Goal: Task Accomplishment & Management: Manage account settings

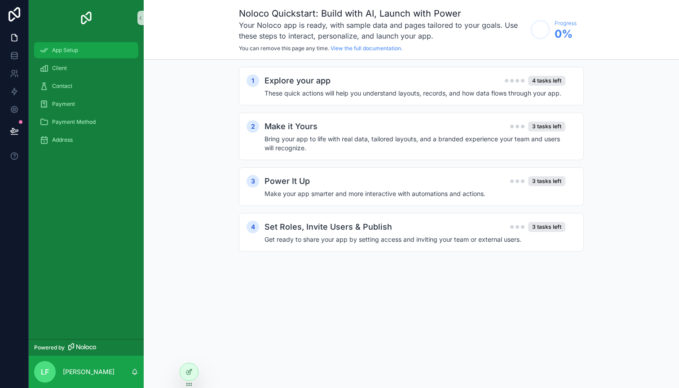
click at [89, 47] on div "App Setup" at bounding box center [85, 50] width 93 height 14
click at [87, 64] on div "Client" at bounding box center [85, 68] width 93 height 14
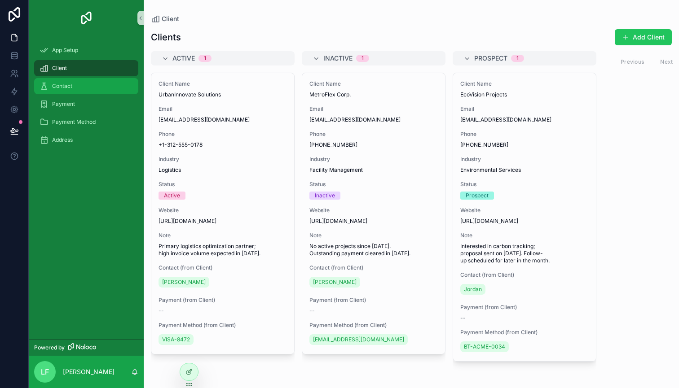
click at [88, 81] on div "Contact" at bounding box center [85, 86] width 93 height 14
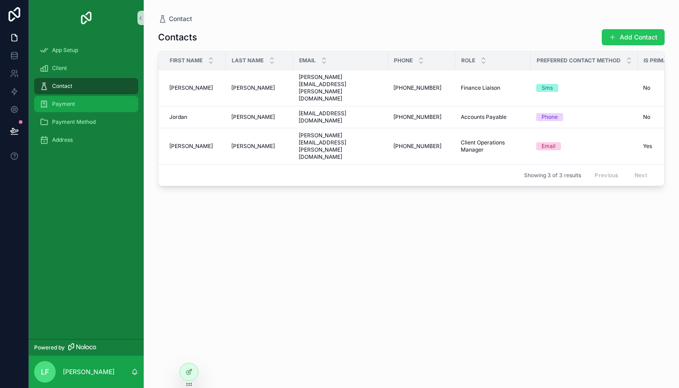
click at [85, 99] on div "Payment" at bounding box center [85, 104] width 93 height 14
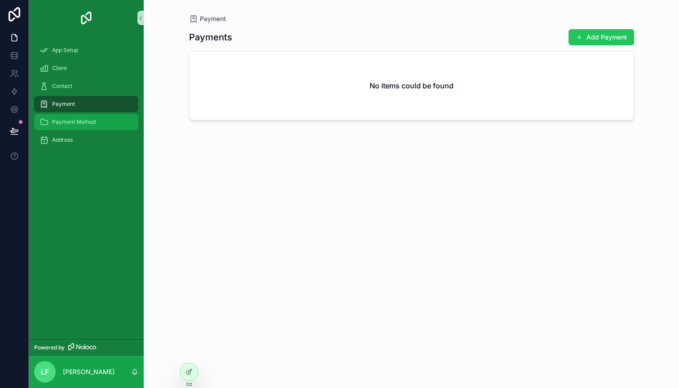
click at [78, 116] on div "Payment Method" at bounding box center [85, 122] width 93 height 14
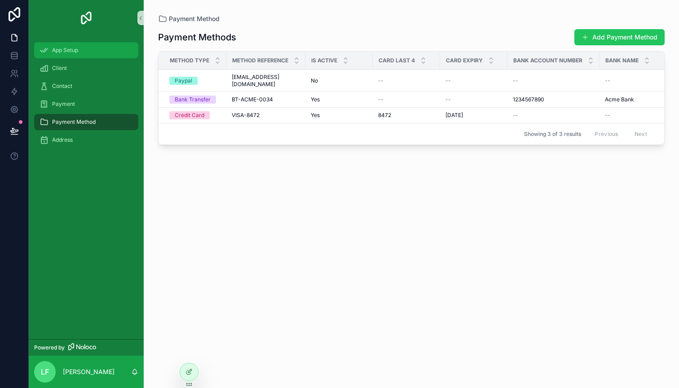
click at [79, 48] on div "App Setup" at bounding box center [85, 50] width 93 height 14
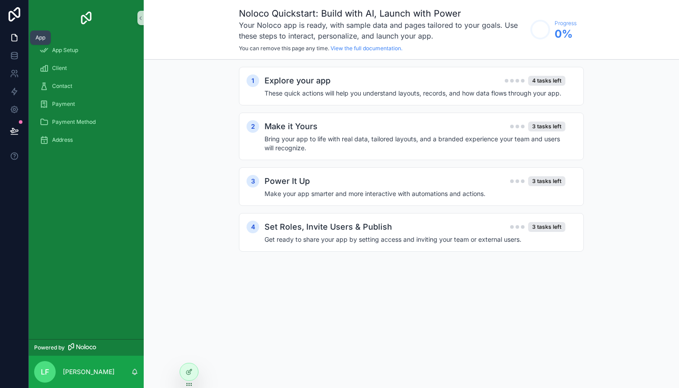
click at [9, 33] on link at bounding box center [14, 38] width 28 height 18
click at [14, 35] on icon at bounding box center [14, 37] width 9 height 9
click at [14, 35] on icon at bounding box center [14, 38] width 5 height 7
click at [14, 57] on icon at bounding box center [14, 55] width 9 height 9
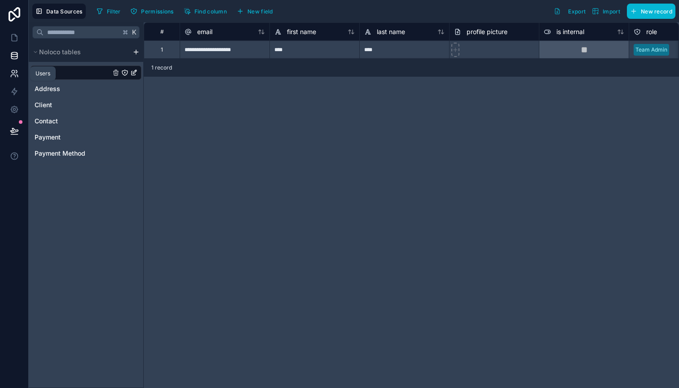
click at [10, 72] on icon at bounding box center [14, 73] width 9 height 9
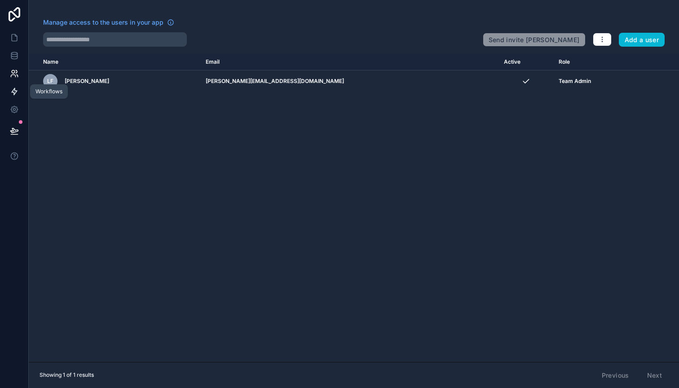
click at [13, 90] on icon at bounding box center [14, 91] width 5 height 7
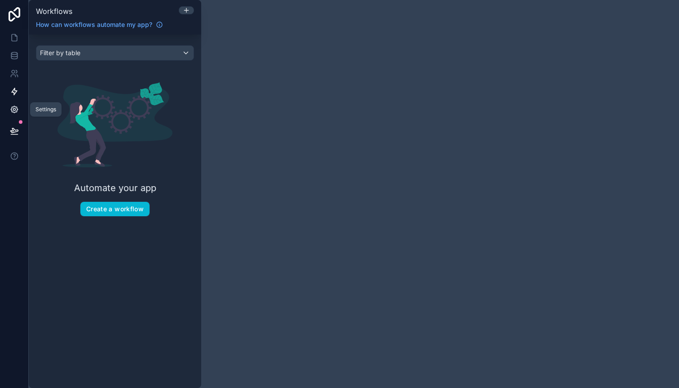
click at [13, 106] on icon at bounding box center [14, 109] width 7 height 7
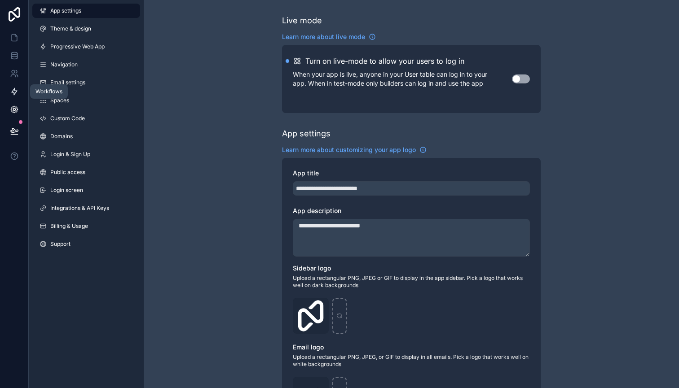
click at [15, 93] on icon at bounding box center [14, 91] width 5 height 7
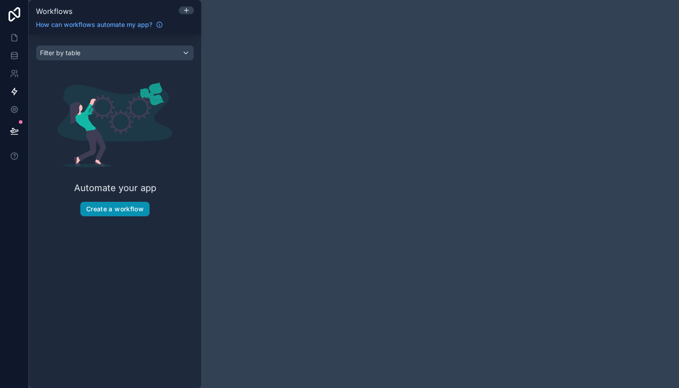
click at [132, 212] on button "Create a workflow" at bounding box center [114, 209] width 69 height 14
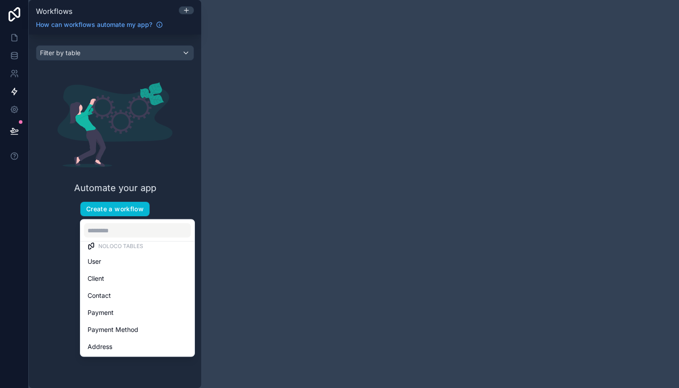
scroll to position [9, 0]
click at [460, 148] on div "scrollable content" at bounding box center [339, 194] width 679 height 388
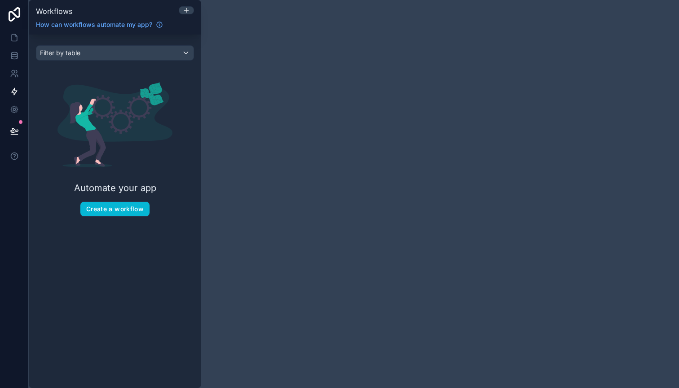
scroll to position [0, 0]
click at [15, 39] on icon at bounding box center [14, 37] width 9 height 9
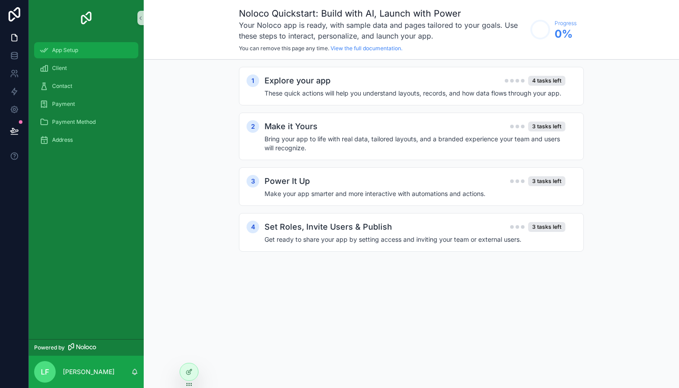
click at [88, 57] on div "App Setup" at bounding box center [85, 50] width 93 height 14
click at [190, 373] on icon at bounding box center [188, 371] width 7 height 7
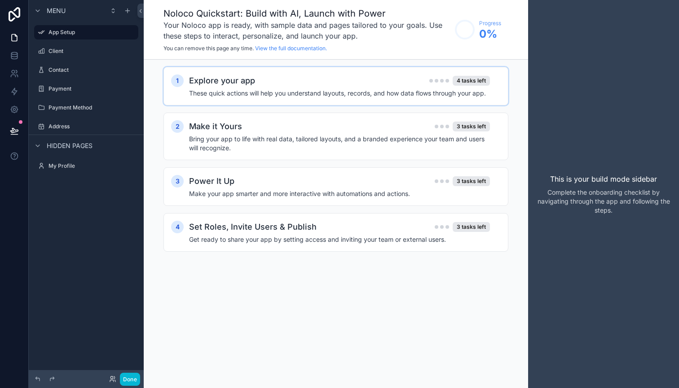
click at [346, 88] on div "Explore your app 4 tasks left These quick actions will help you understand layo…" at bounding box center [344, 86] width 311 height 23
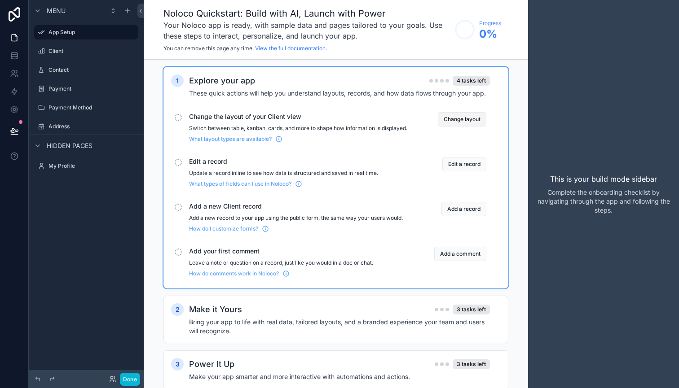
click at [449, 119] on button "Change layout" at bounding box center [462, 119] width 48 height 14
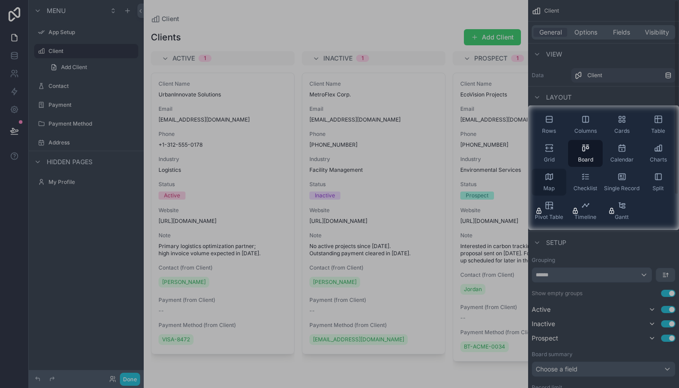
click at [564, 171] on div "Map" at bounding box center [548, 182] width 35 height 27
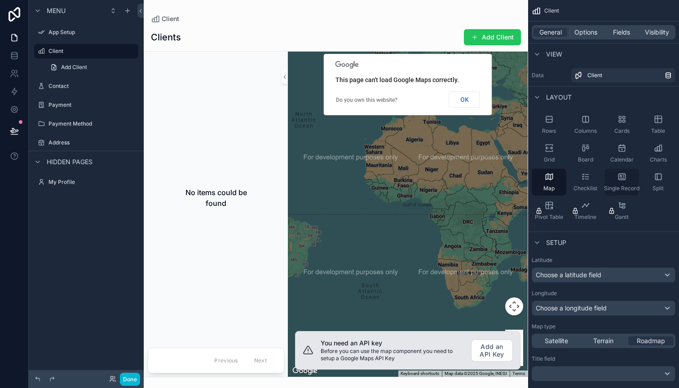
click at [621, 179] on icon "scrollable content" at bounding box center [621, 176] width 9 height 9
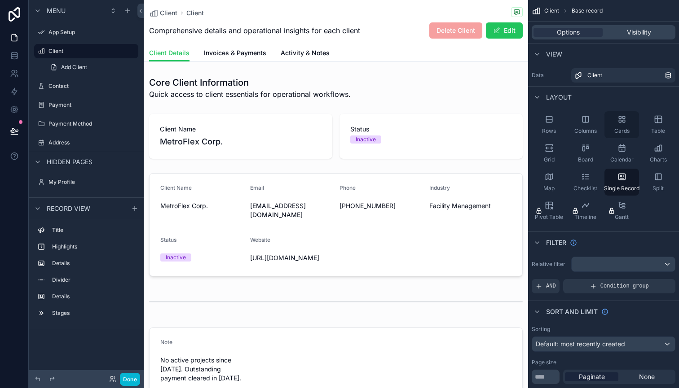
click at [626, 119] on div "Cards" at bounding box center [621, 124] width 35 height 27
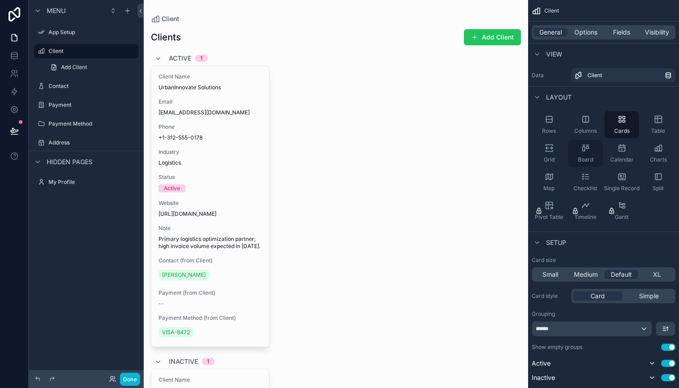
click at [585, 153] on div "Board" at bounding box center [585, 153] width 35 height 27
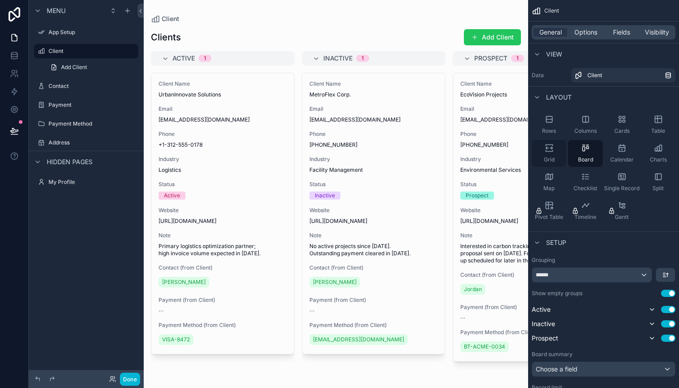
click at [551, 157] on span "Grid" at bounding box center [549, 159] width 11 height 7
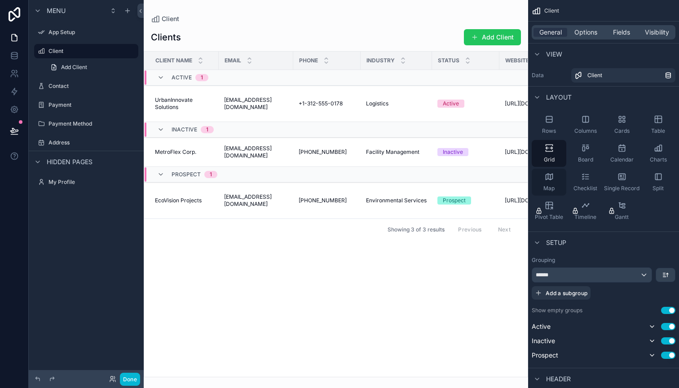
click at [553, 183] on div "Map" at bounding box center [548, 182] width 35 height 27
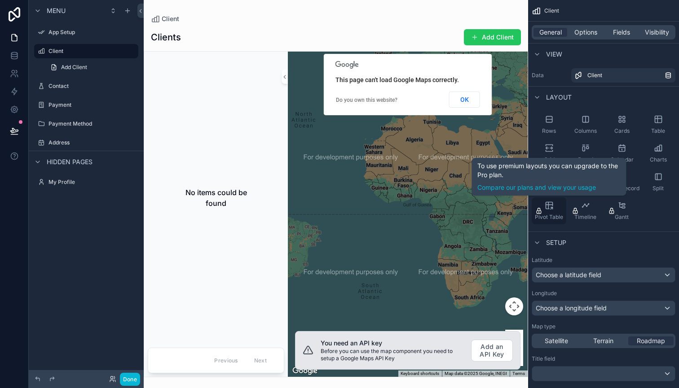
click at [550, 214] on span "Pivot Table" at bounding box center [549, 217] width 28 height 7
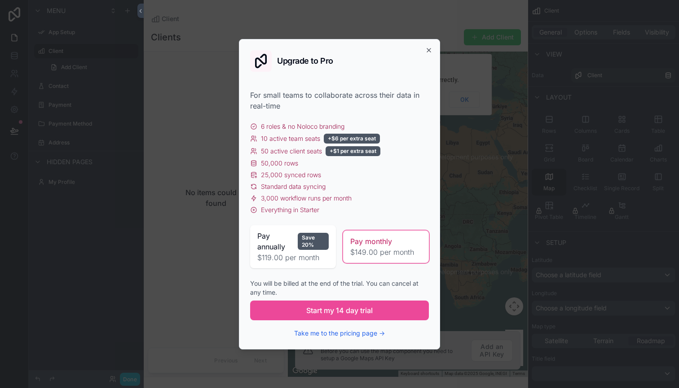
click at [432, 53] on div "Upgrade to Pro For small teams to collaborate across their data in real-time 6 …" at bounding box center [339, 194] width 201 height 311
click at [427, 46] on div "Upgrade to Pro For small teams to collaborate across their data in real-time 6 …" at bounding box center [339, 194] width 201 height 311
click at [427, 48] on icon "button" at bounding box center [428, 50] width 7 height 7
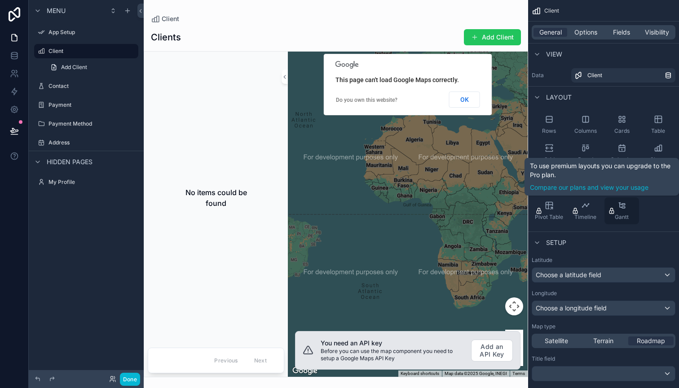
click at [623, 207] on icon "scrollable content" at bounding box center [623, 207] width 3 height 1
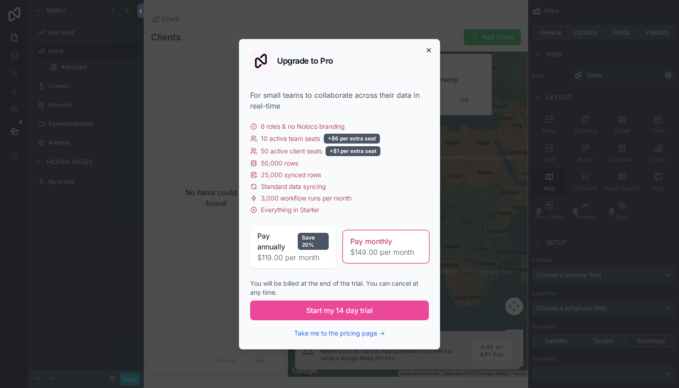
click at [427, 48] on icon "button" at bounding box center [429, 50] width 4 height 4
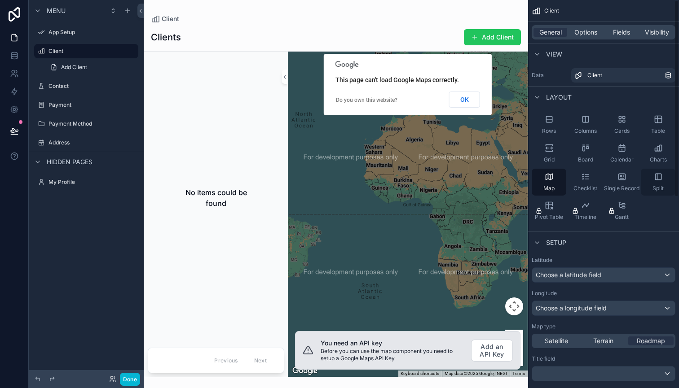
click at [654, 180] on icon "scrollable content" at bounding box center [658, 176] width 9 height 9
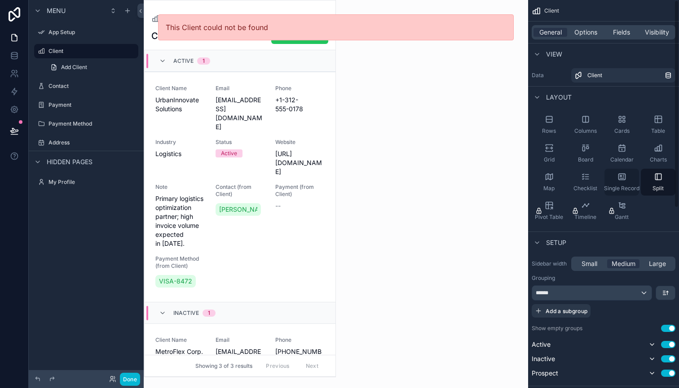
click at [618, 172] on div "Single Record" at bounding box center [621, 182] width 35 height 27
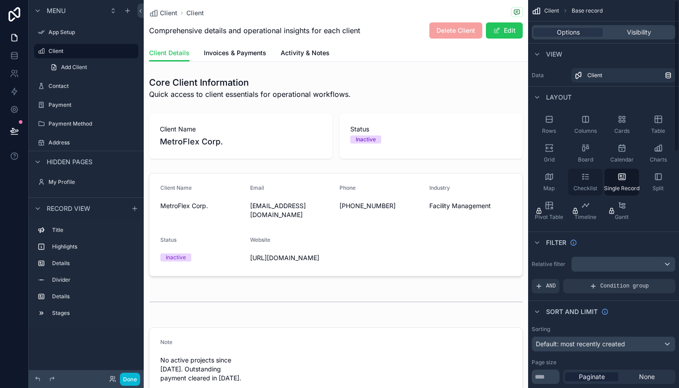
click at [593, 179] on div "Checklist" at bounding box center [585, 182] width 35 height 27
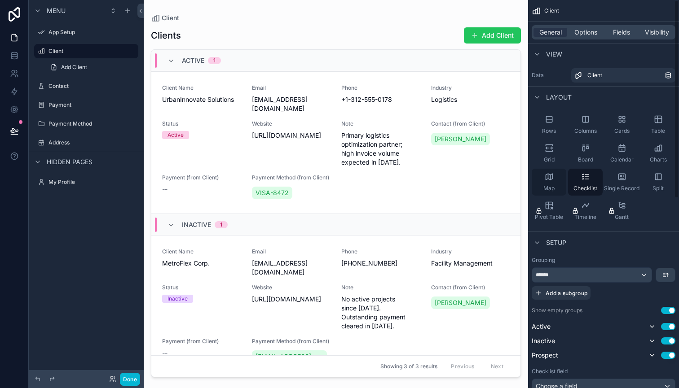
click at [545, 184] on div "Map" at bounding box center [548, 182] width 35 height 27
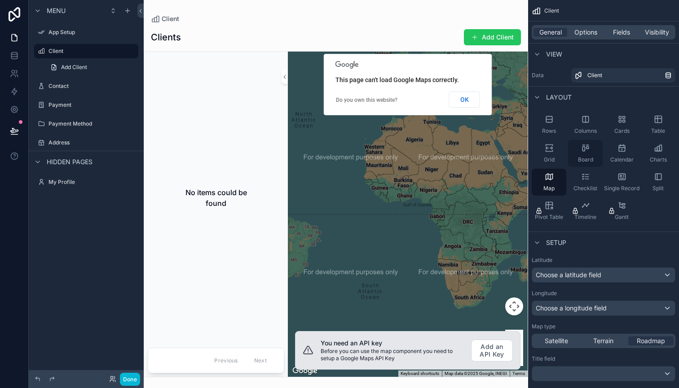
click at [579, 151] on div "Board" at bounding box center [585, 153] width 35 height 27
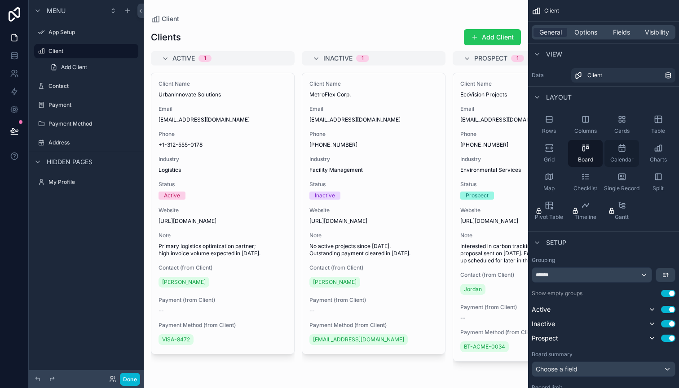
click at [622, 153] on div "Calendar" at bounding box center [621, 153] width 35 height 27
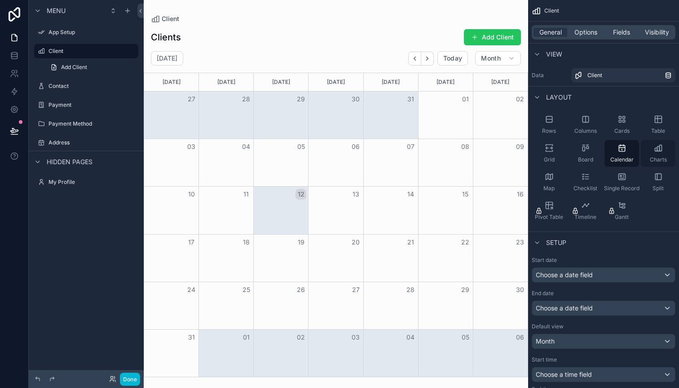
click at [655, 155] on div "Charts" at bounding box center [657, 153] width 35 height 27
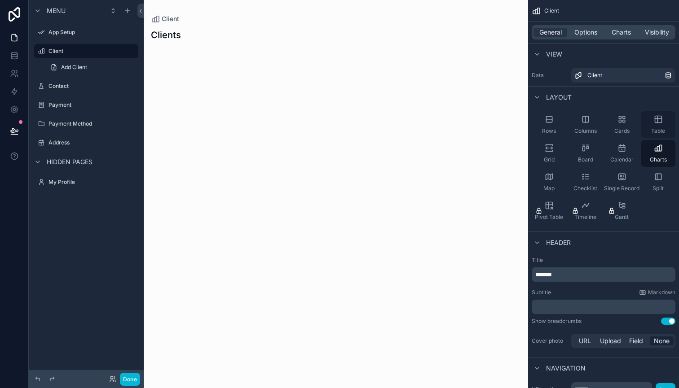
click at [652, 114] on div "Table" at bounding box center [657, 124] width 35 height 27
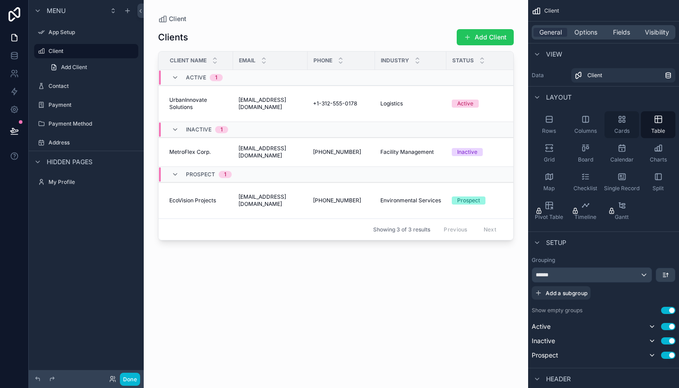
click at [638, 128] on div "Cards" at bounding box center [621, 124] width 35 height 27
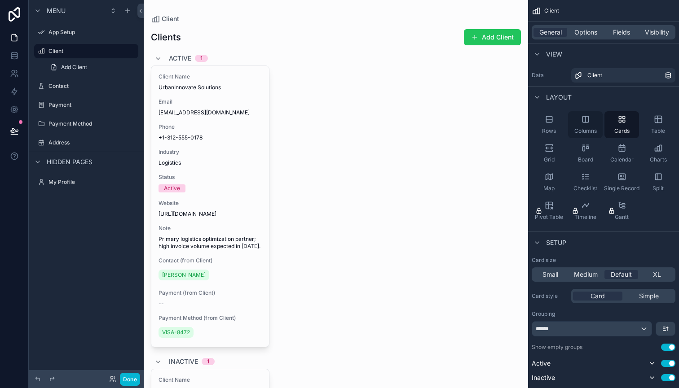
click at [578, 127] on div "Columns" at bounding box center [585, 124] width 35 height 27
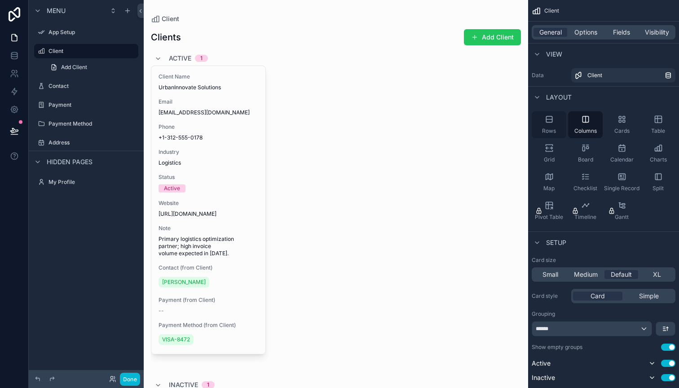
click at [550, 126] on div "Rows" at bounding box center [548, 124] width 35 height 27
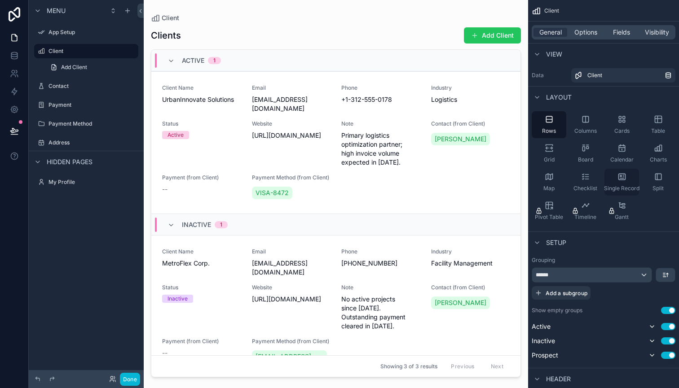
click at [629, 184] on div "Single Record" at bounding box center [621, 182] width 35 height 27
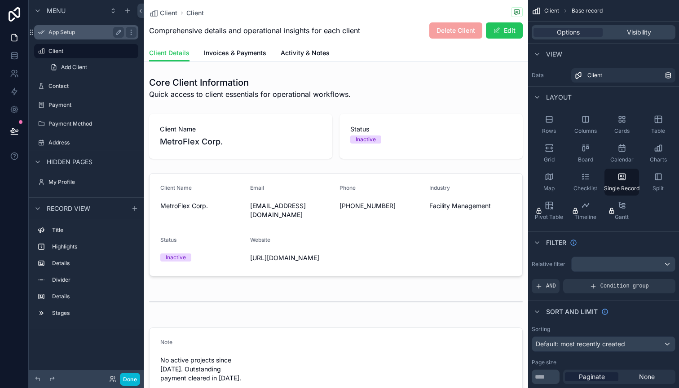
click at [90, 32] on label "App Setup" at bounding box center [84, 32] width 72 height 7
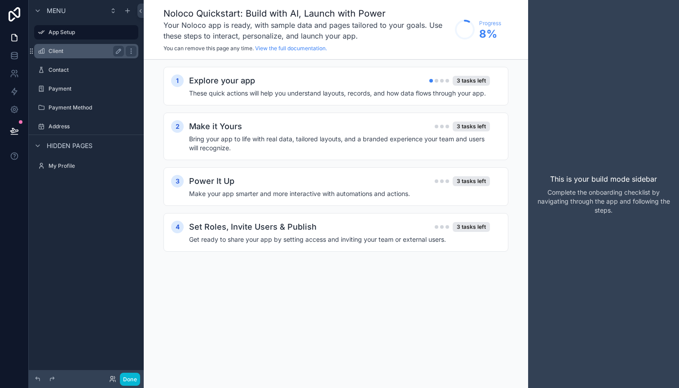
click at [88, 49] on label "Client" at bounding box center [84, 51] width 72 height 7
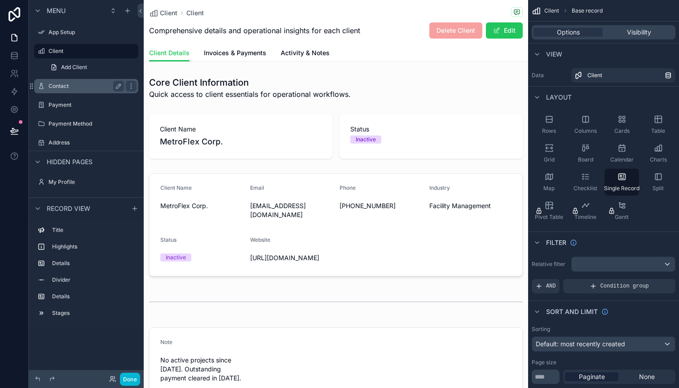
click at [83, 83] on label "Contact" at bounding box center [84, 86] width 72 height 7
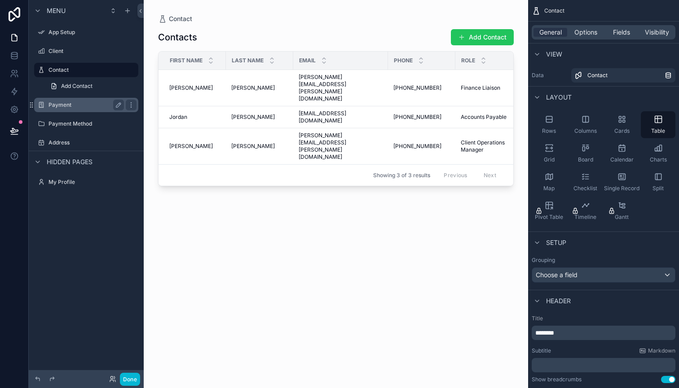
click at [81, 100] on div "Payment" at bounding box center [85, 105] width 75 height 11
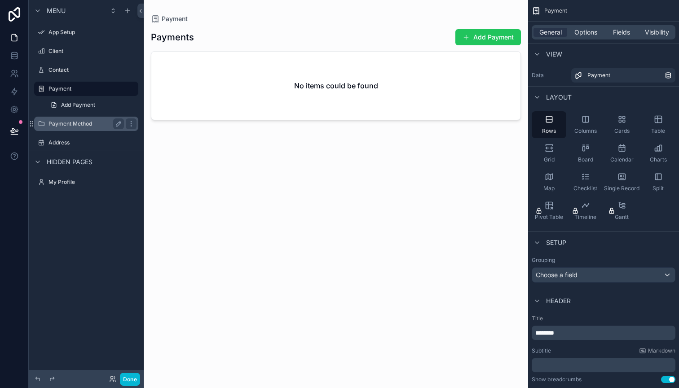
click at [76, 127] on div "Payment Method" at bounding box center [85, 123] width 75 height 11
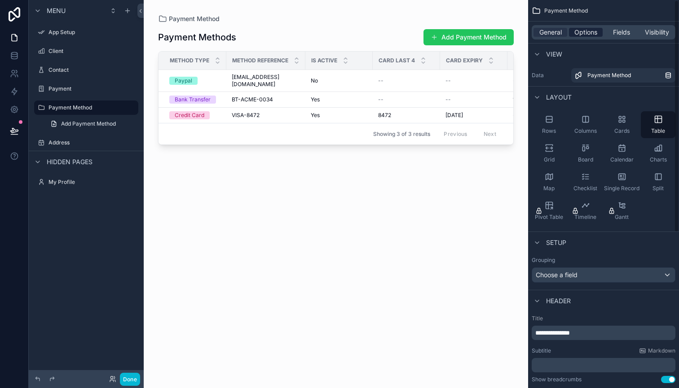
click at [582, 35] on span "Options" at bounding box center [585, 32] width 23 height 9
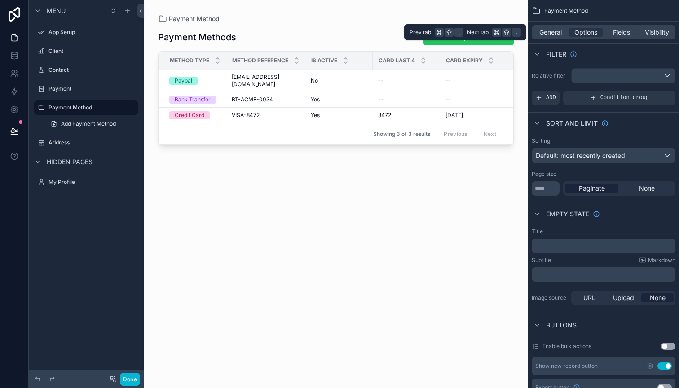
click at [616, 40] on div "General Options Fields Visibility" at bounding box center [603, 33] width 151 height 22
click at [621, 31] on span "Fields" at bounding box center [621, 32] width 17 height 9
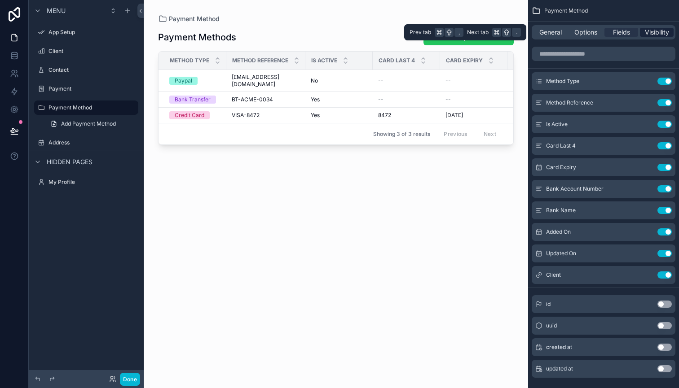
click at [655, 31] on span "Visibility" at bounding box center [657, 32] width 24 height 9
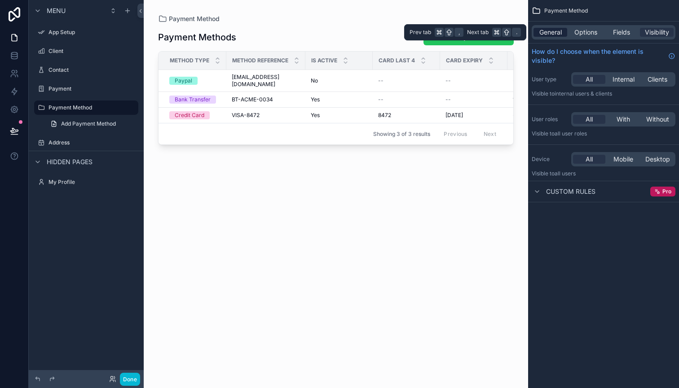
click at [548, 35] on span "General" at bounding box center [550, 32] width 22 height 9
